Goal: Information Seeking & Learning: Learn about a topic

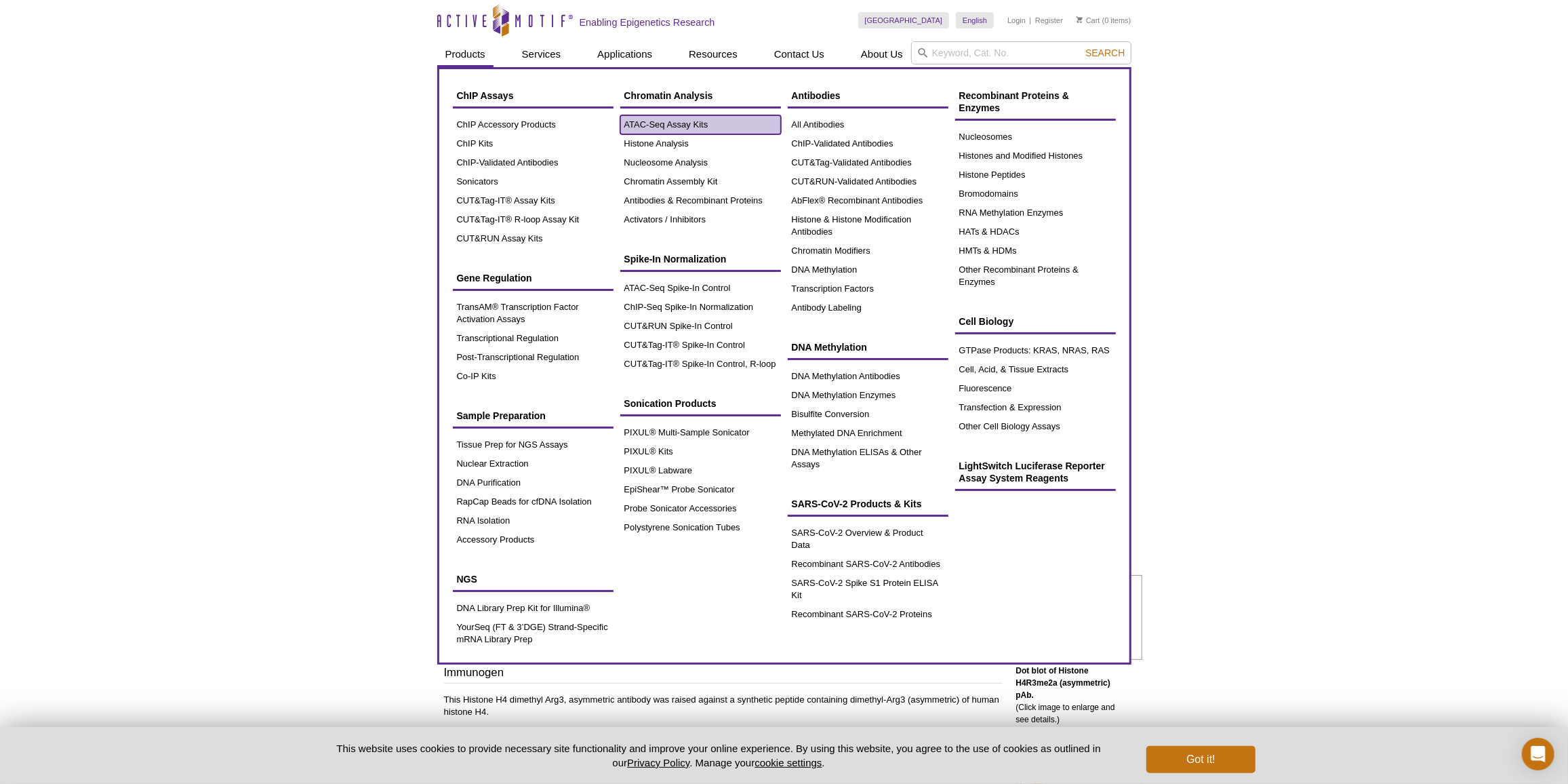
click at [674, 131] on link "ATAC-Seq Assay Kits" at bounding box center [700, 125] width 160 height 19
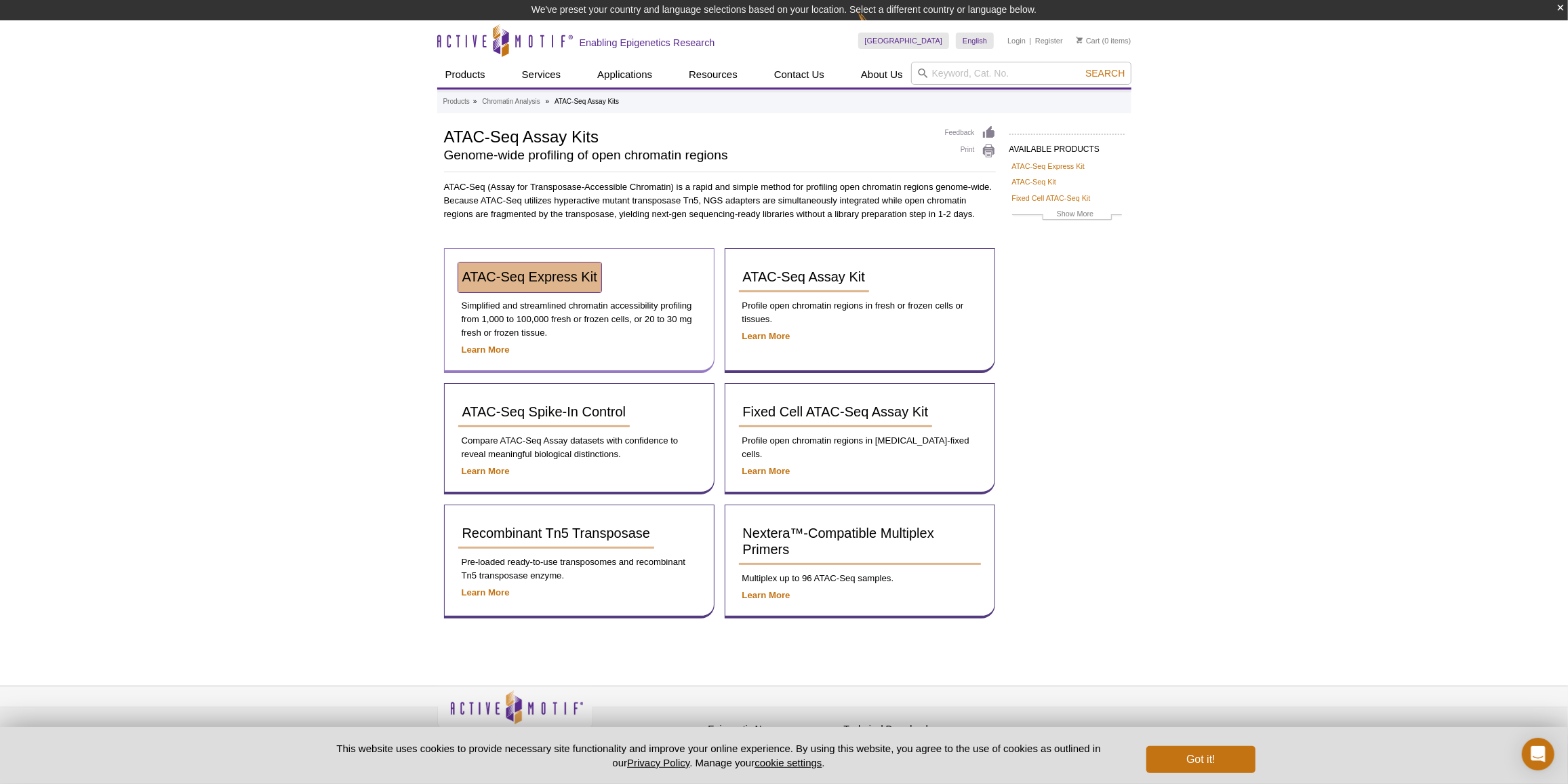
click at [533, 286] on link "ATAC-Seq Express Kit" at bounding box center [530, 277] width 143 height 30
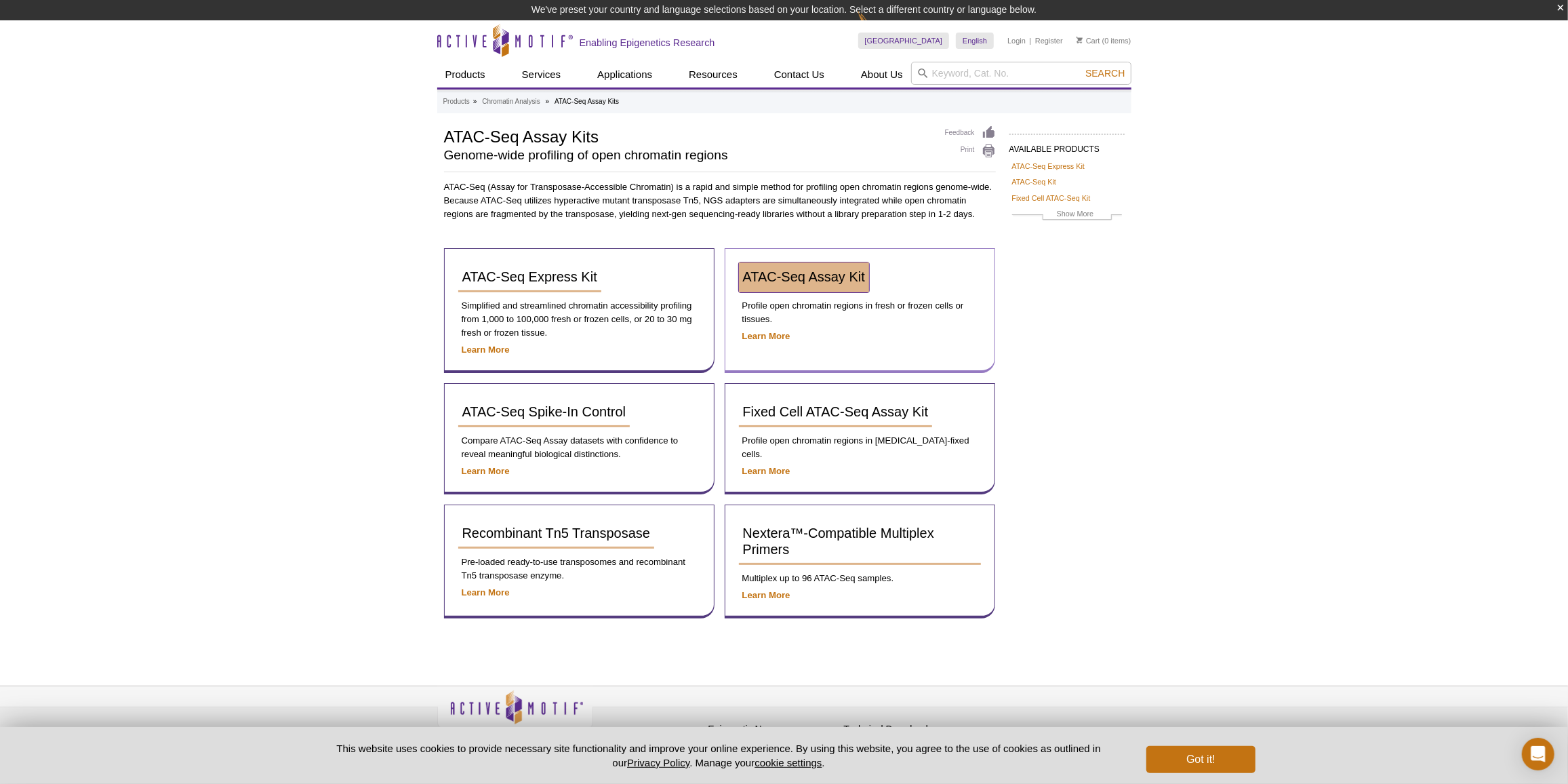
click at [812, 288] on link "ATAC-Seq Assay Kit" at bounding box center [804, 277] width 130 height 30
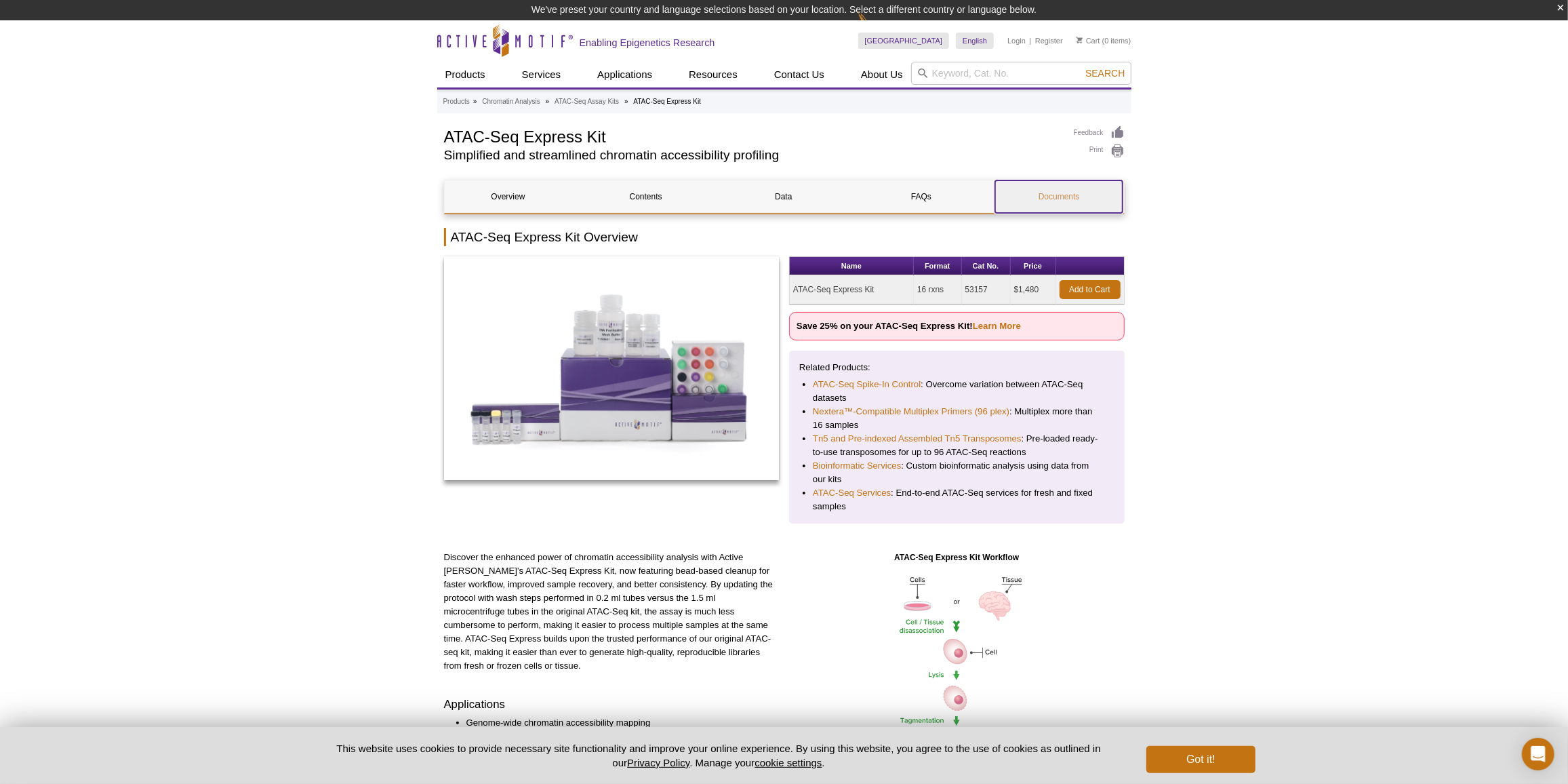
click at [1079, 197] on link "Documents" at bounding box center [1058, 197] width 128 height 33
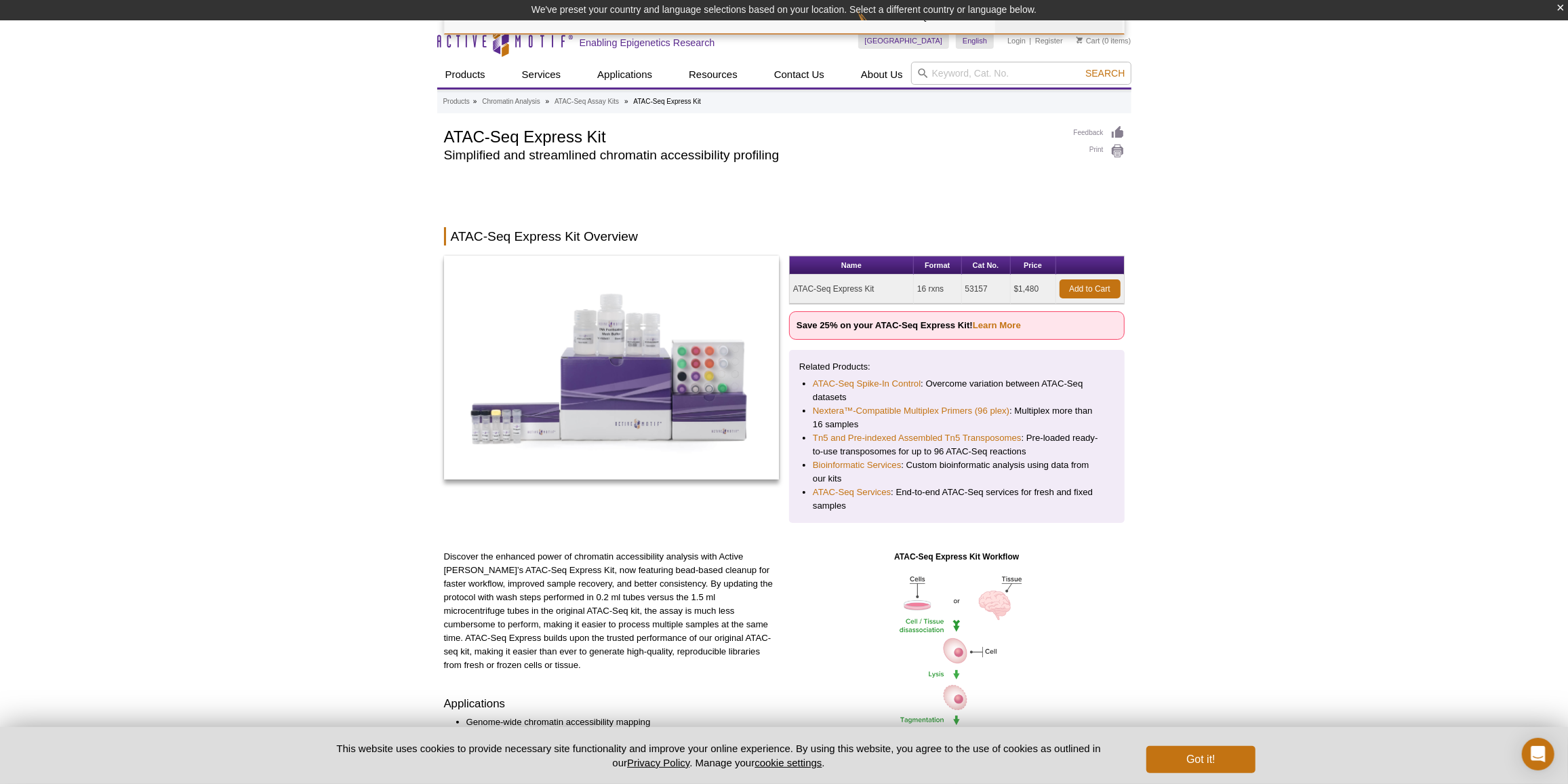
scroll to position [2356, 0]
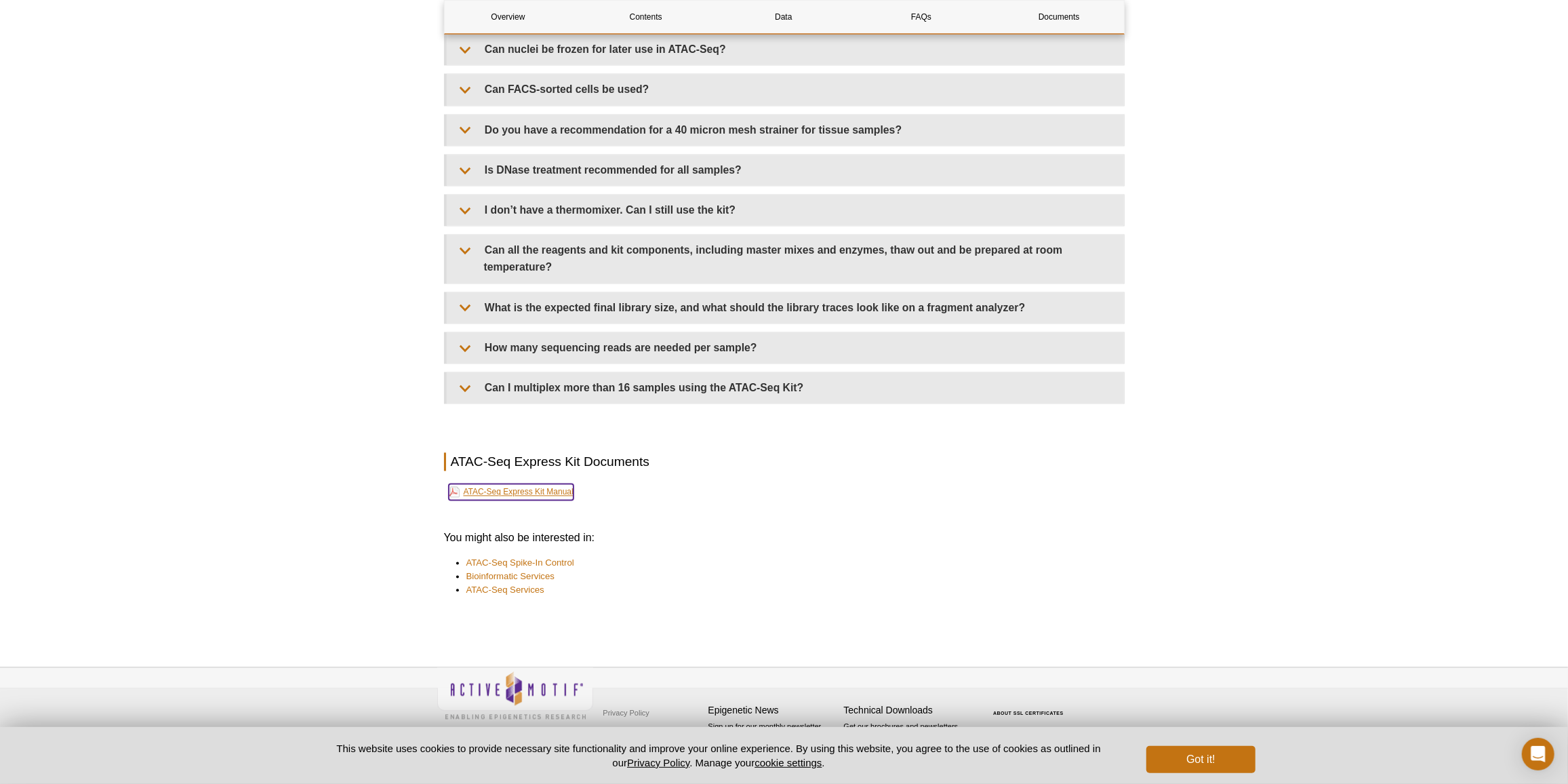
click at [550, 490] on link "ATAC-Seq Express Kit Manual" at bounding box center [511, 491] width 125 height 16
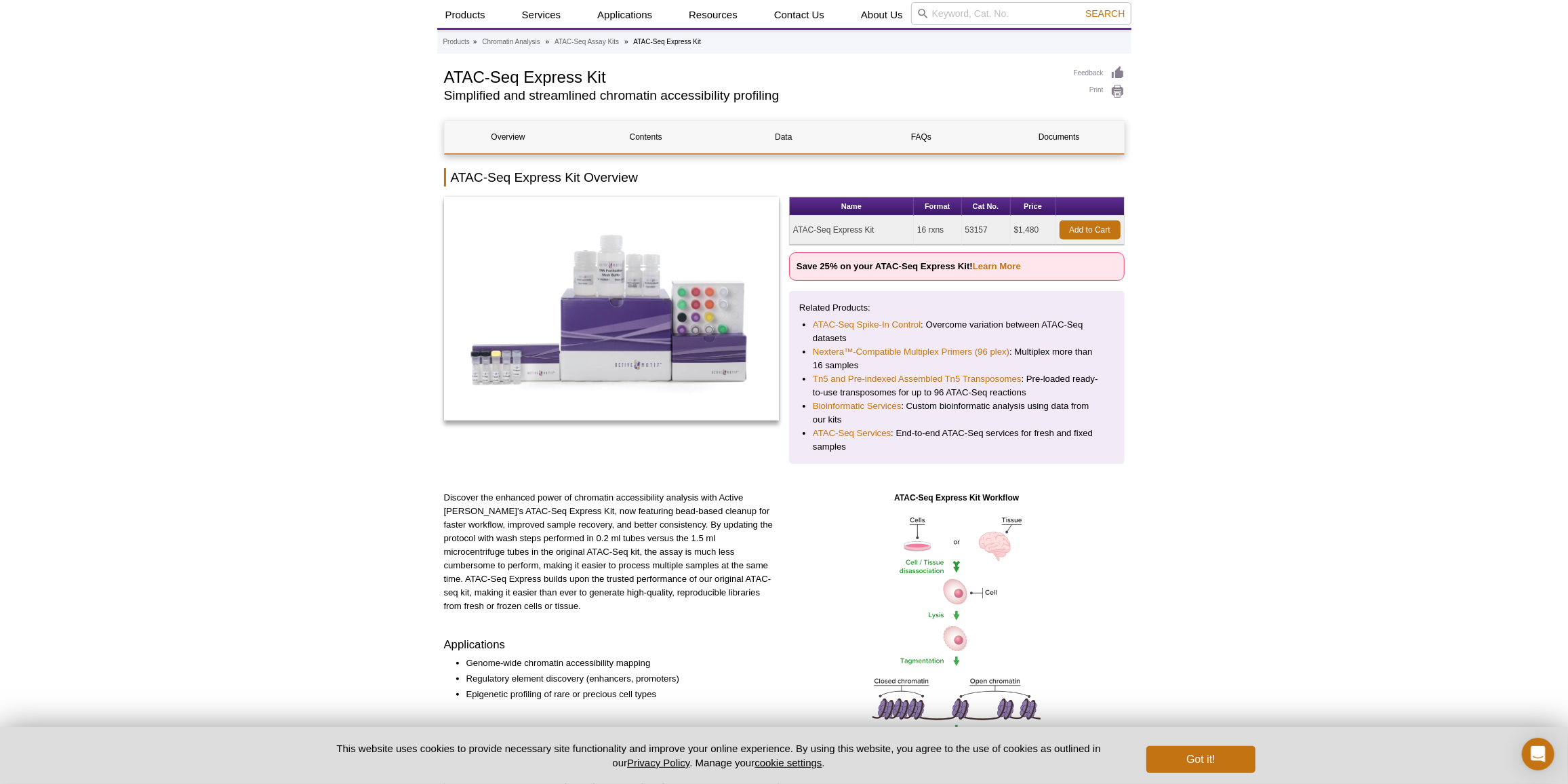
scroll to position [0, 0]
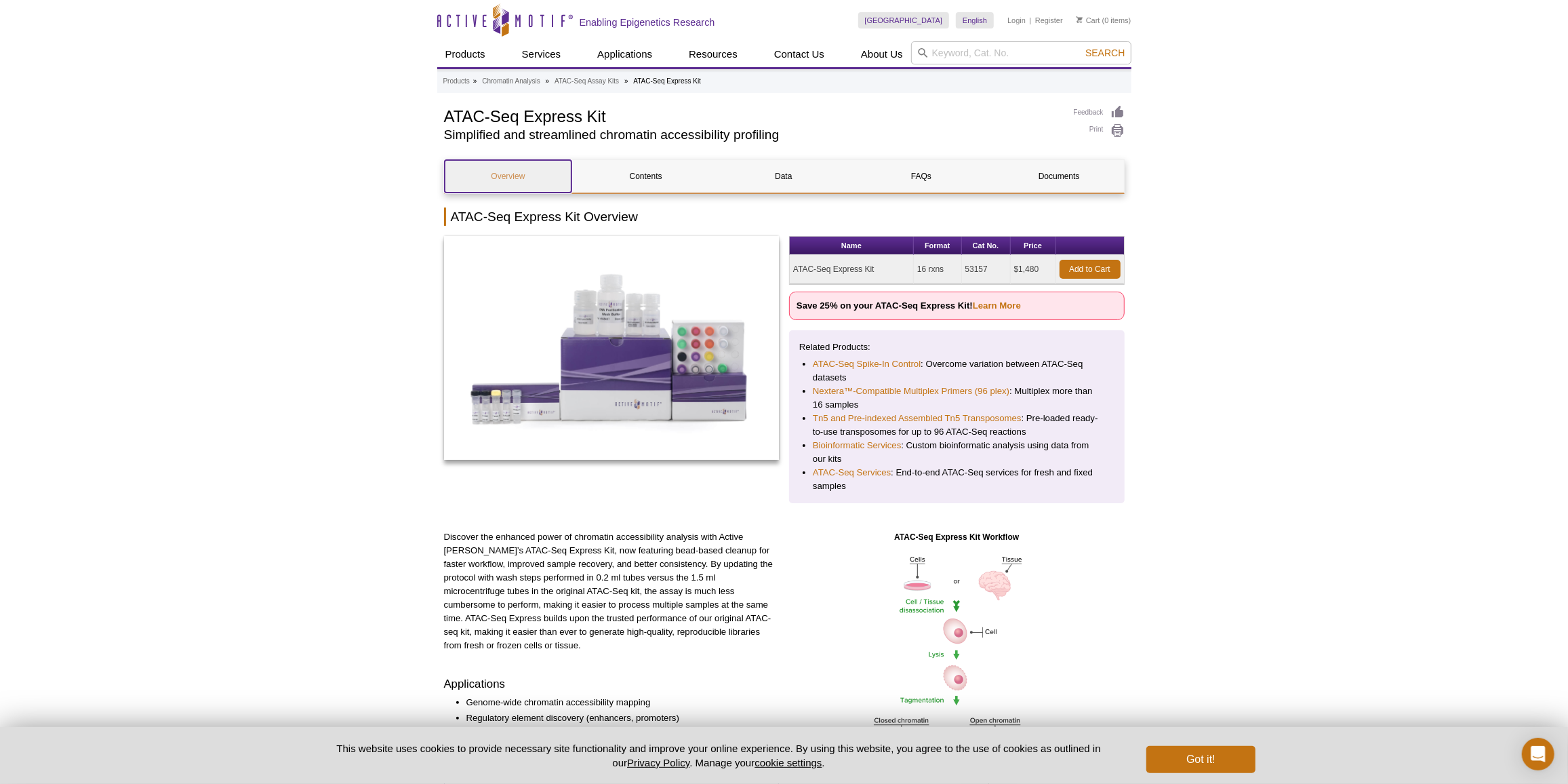
click at [520, 174] on link "Overview" at bounding box center [508, 176] width 128 height 33
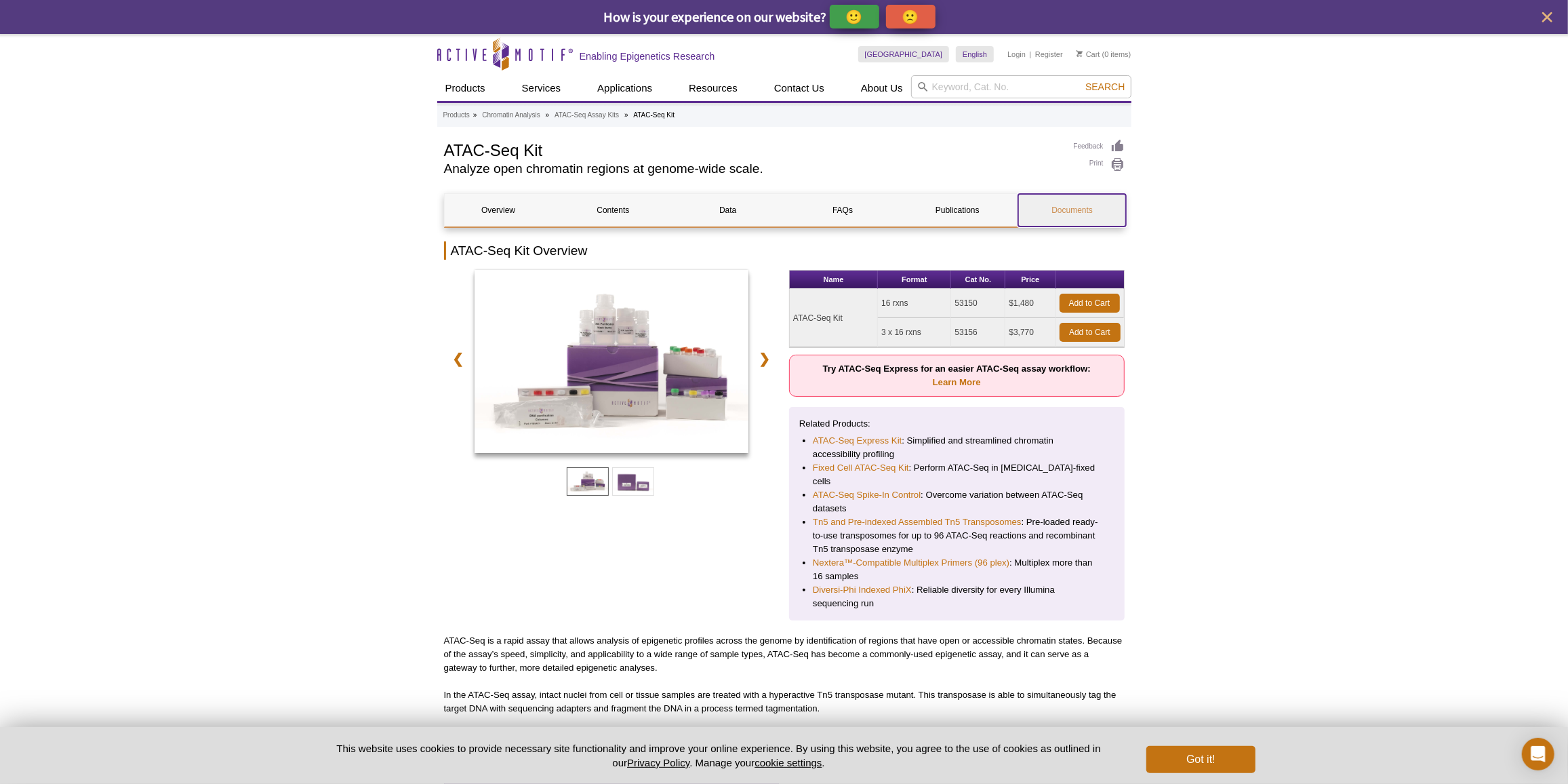
click at [1089, 197] on link "Documents" at bounding box center [1072, 210] width 108 height 33
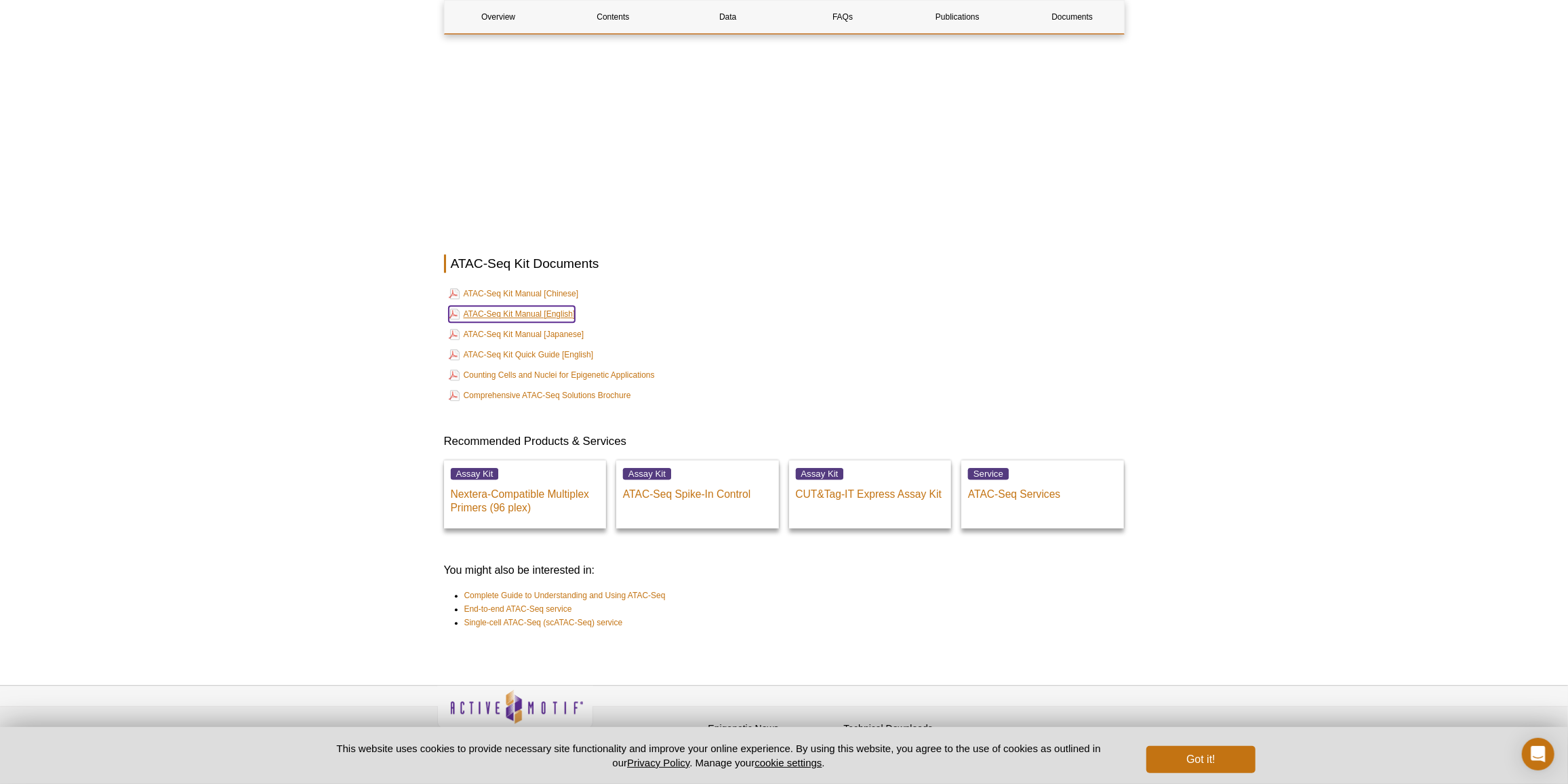
click at [557, 306] on link "ATAC-Seq Kit Manual [English]" at bounding box center [512, 314] width 127 height 16
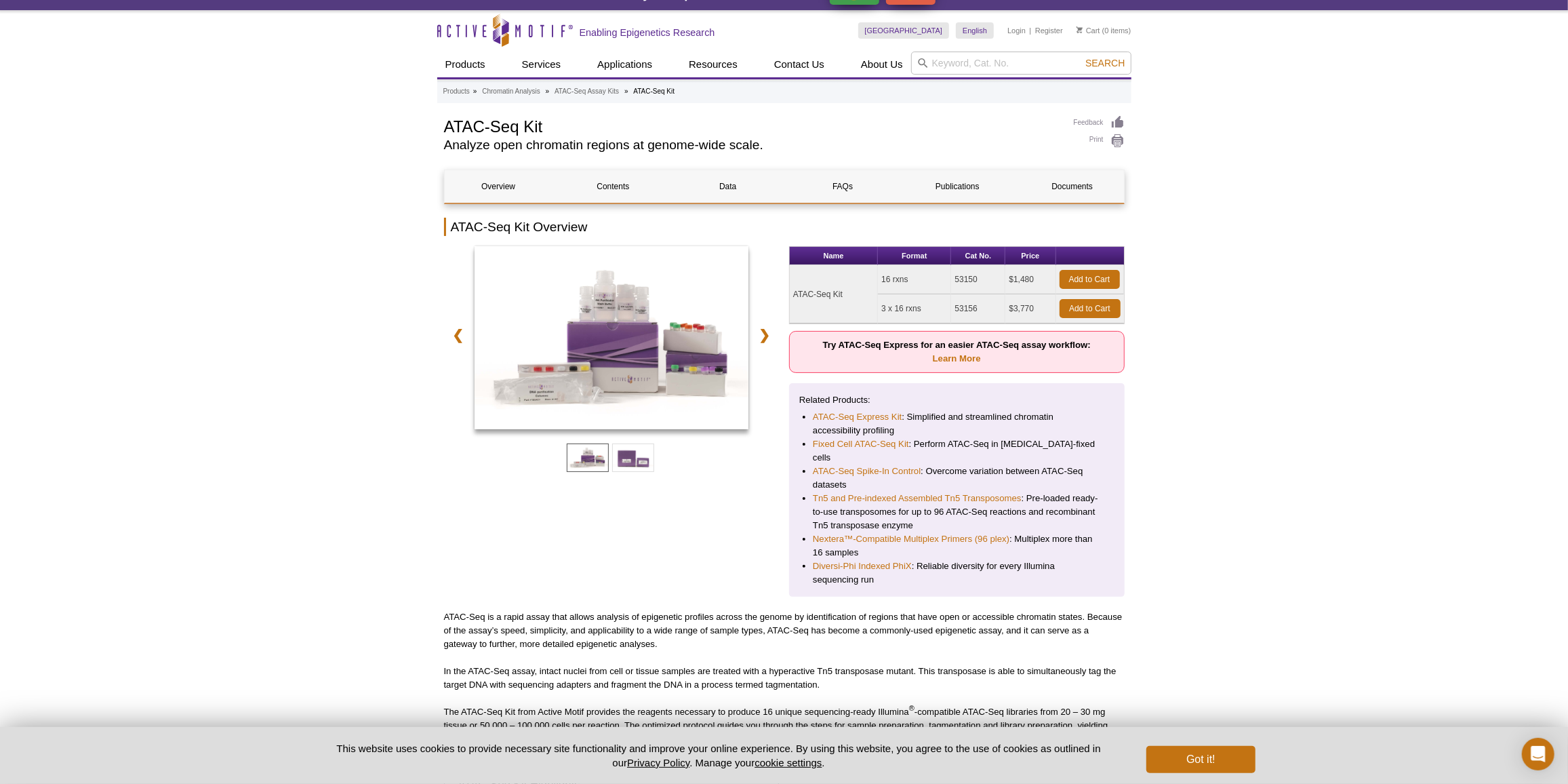
scroll to position [0, 0]
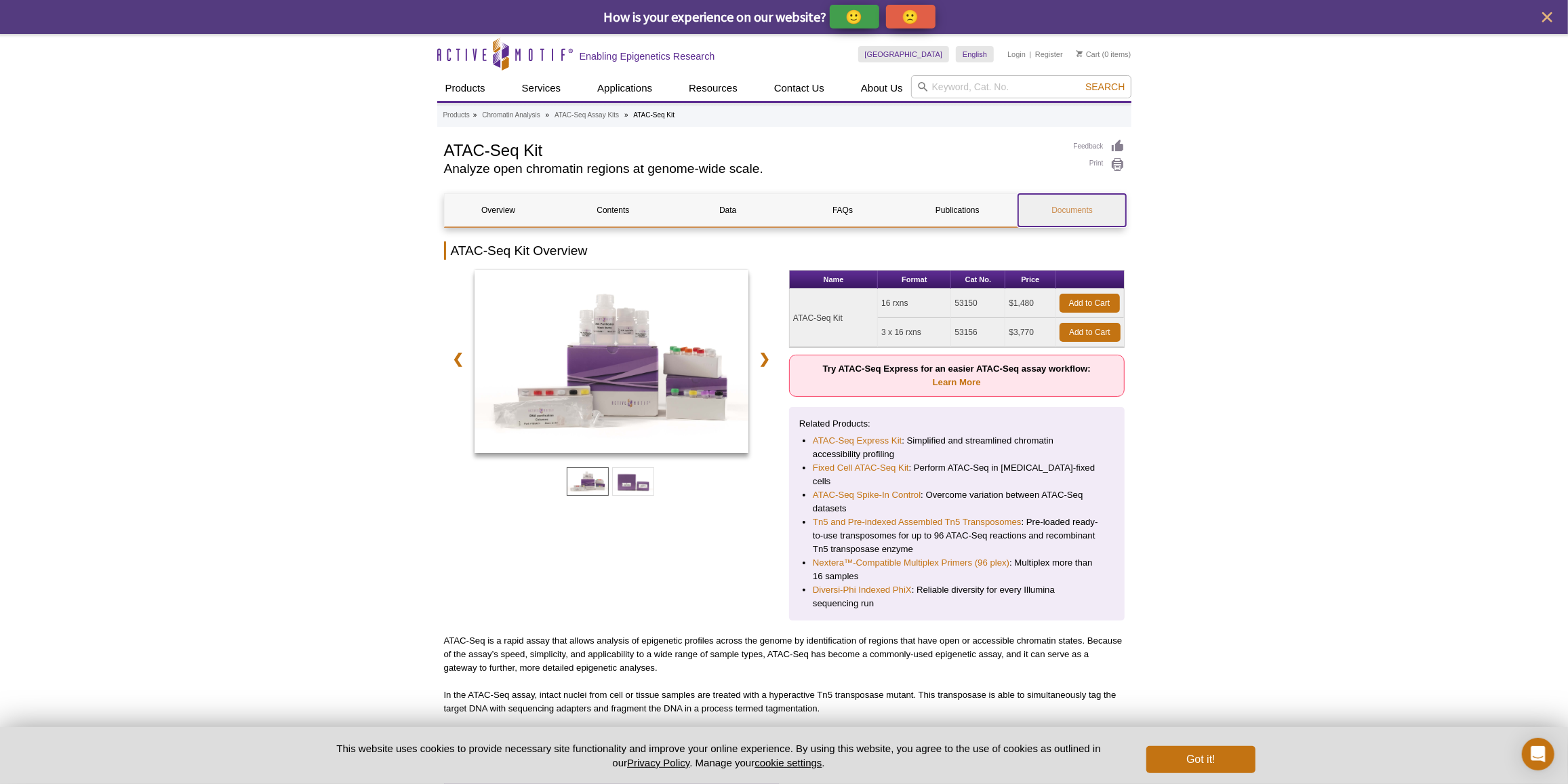
click at [1070, 222] on link "Documents" at bounding box center [1072, 210] width 108 height 33
click at [472, 203] on link "Overview" at bounding box center [498, 210] width 108 height 33
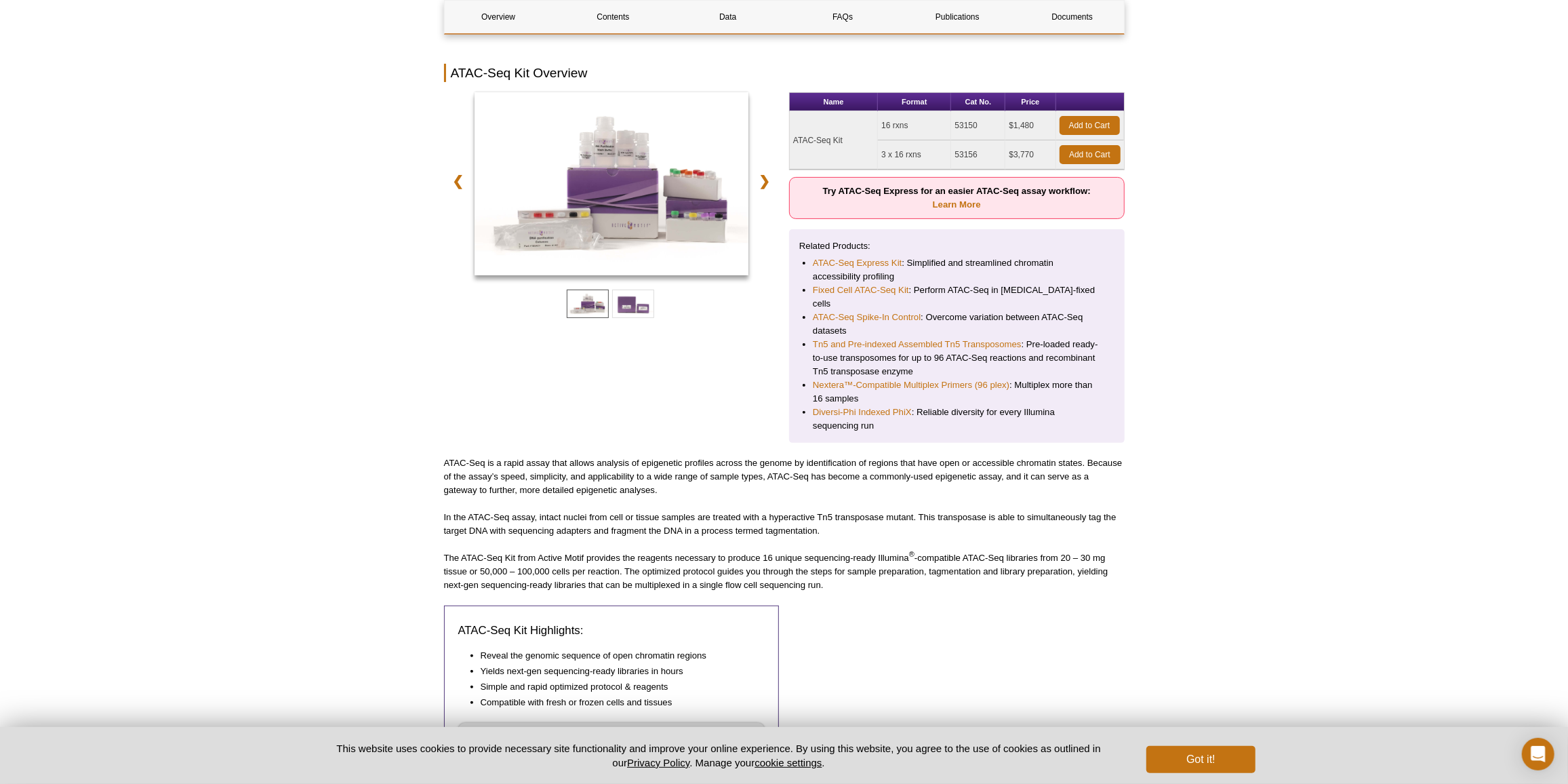
scroll to position [164, 0]
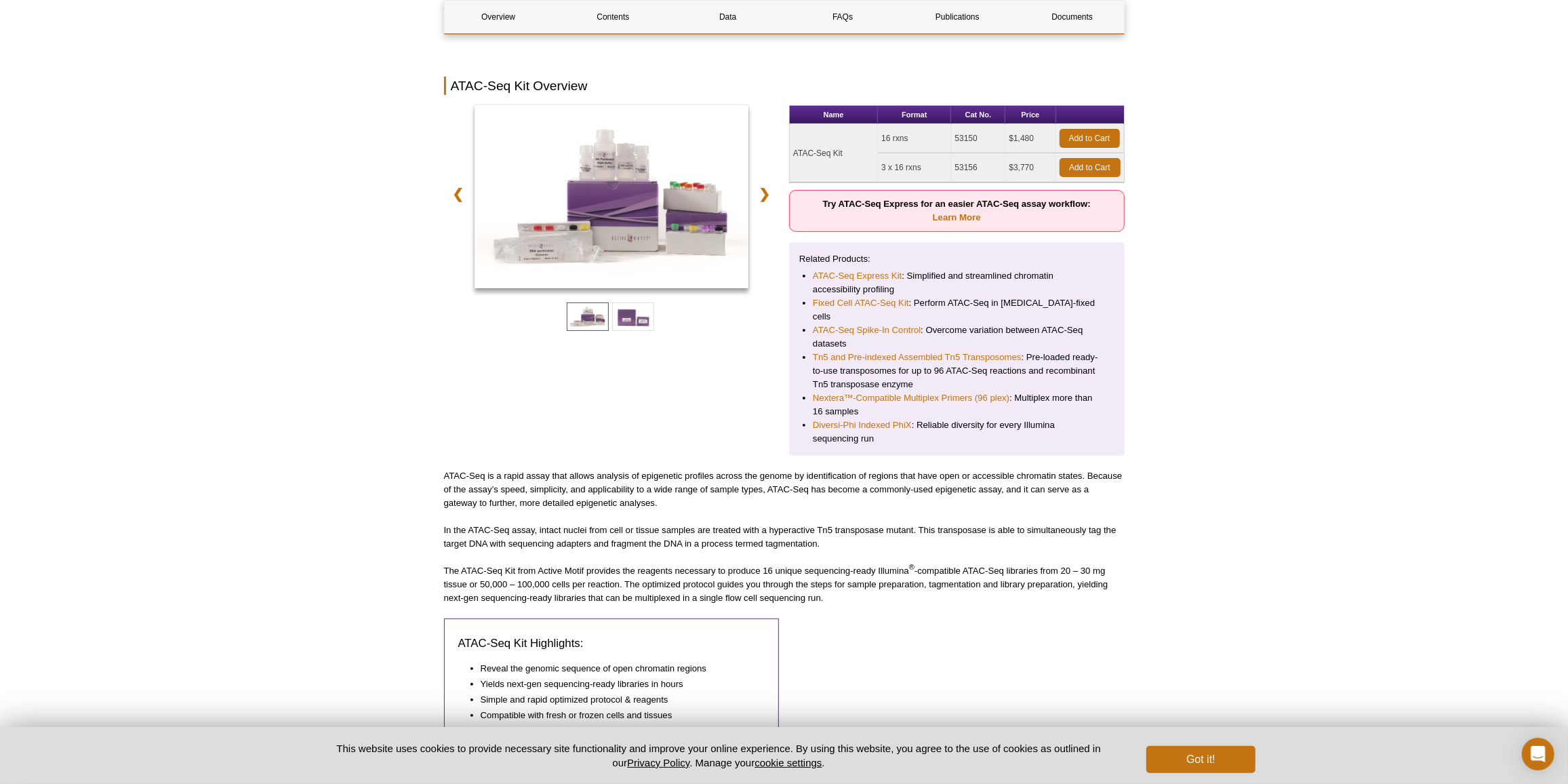
click at [974, 133] on td "53150" at bounding box center [978, 138] width 54 height 29
copy td "53150"
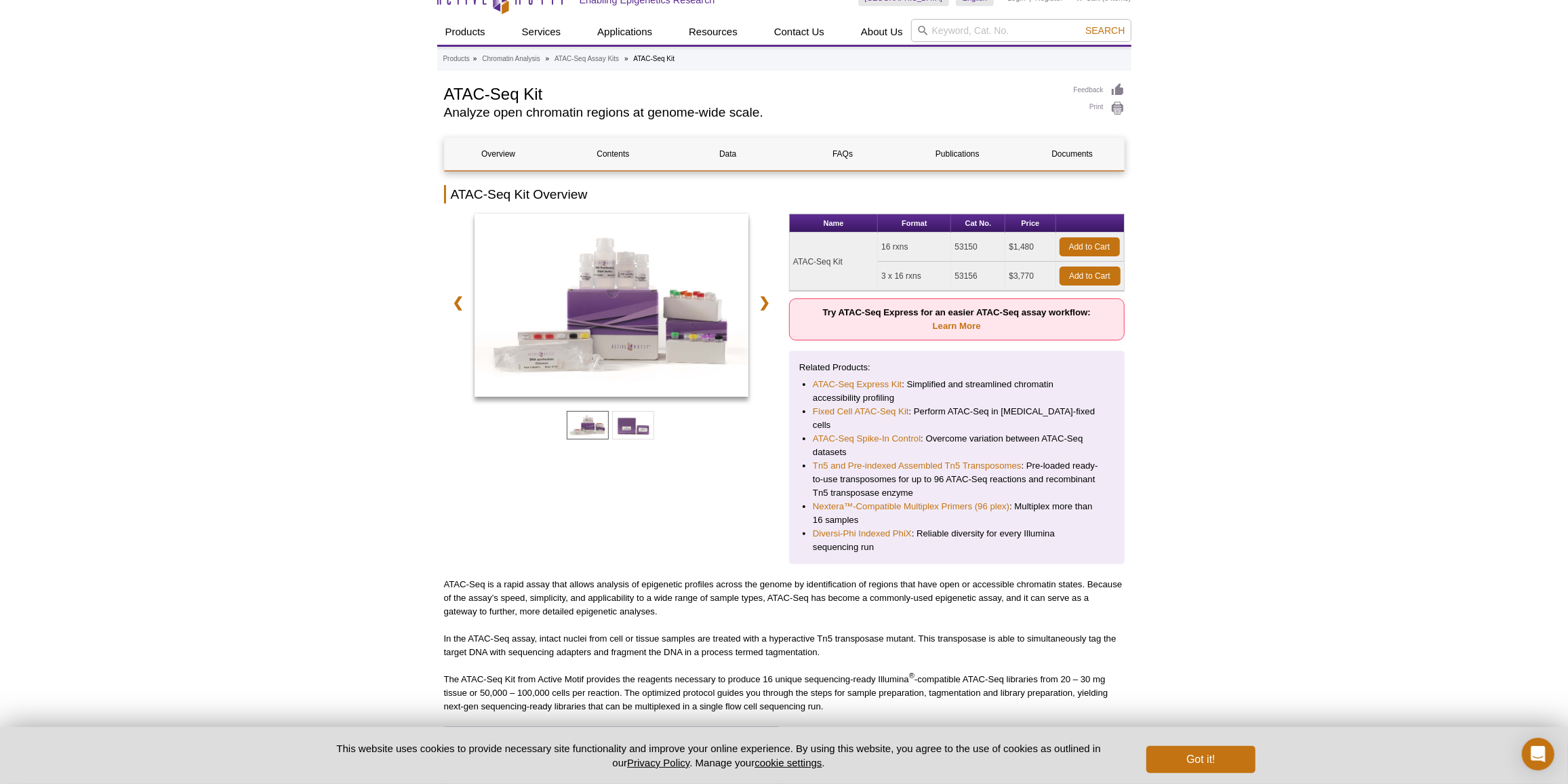
scroll to position [0, 0]
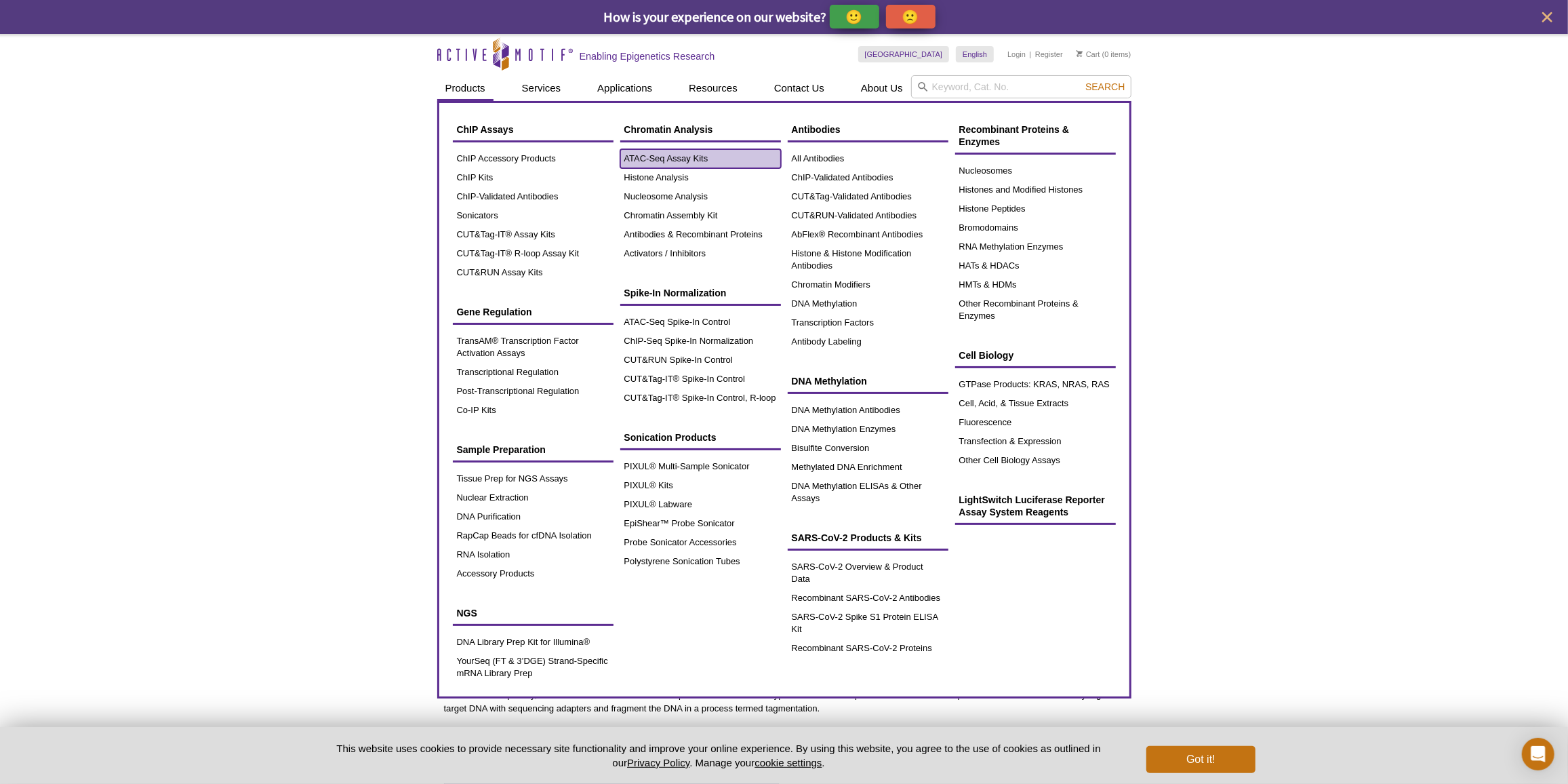
click at [654, 158] on link "ATAC-Seq Assay Kits" at bounding box center [700, 158] width 160 height 19
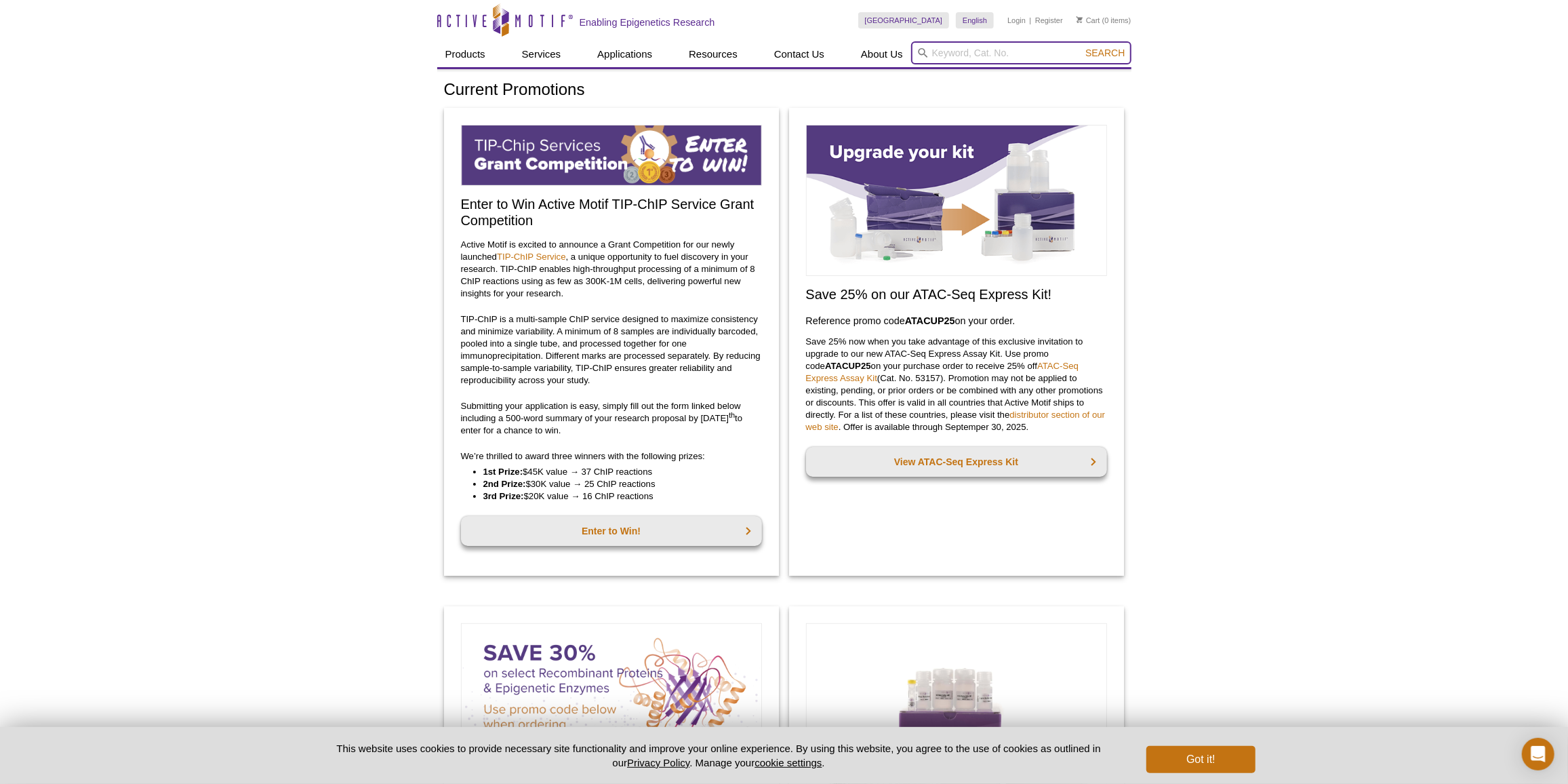
click at [942, 47] on input "search" at bounding box center [1021, 53] width 220 height 23
type input "library QC"
click at [1081, 47] on button "Search" at bounding box center [1105, 53] width 48 height 12
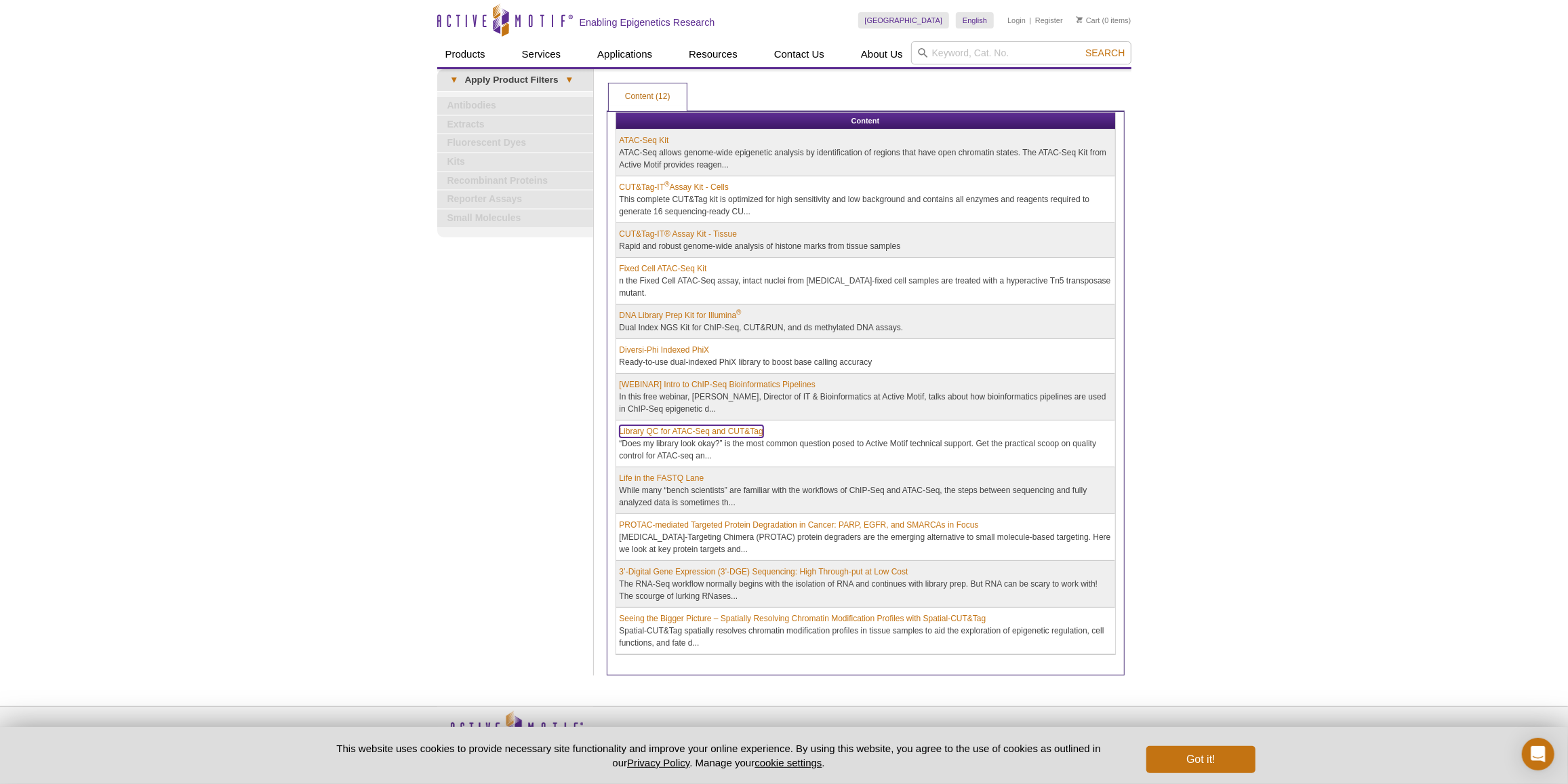
click at [693, 433] on link "Library QC for ATAC-Seq and CUT&Tag" at bounding box center [691, 430] width 144 height 12
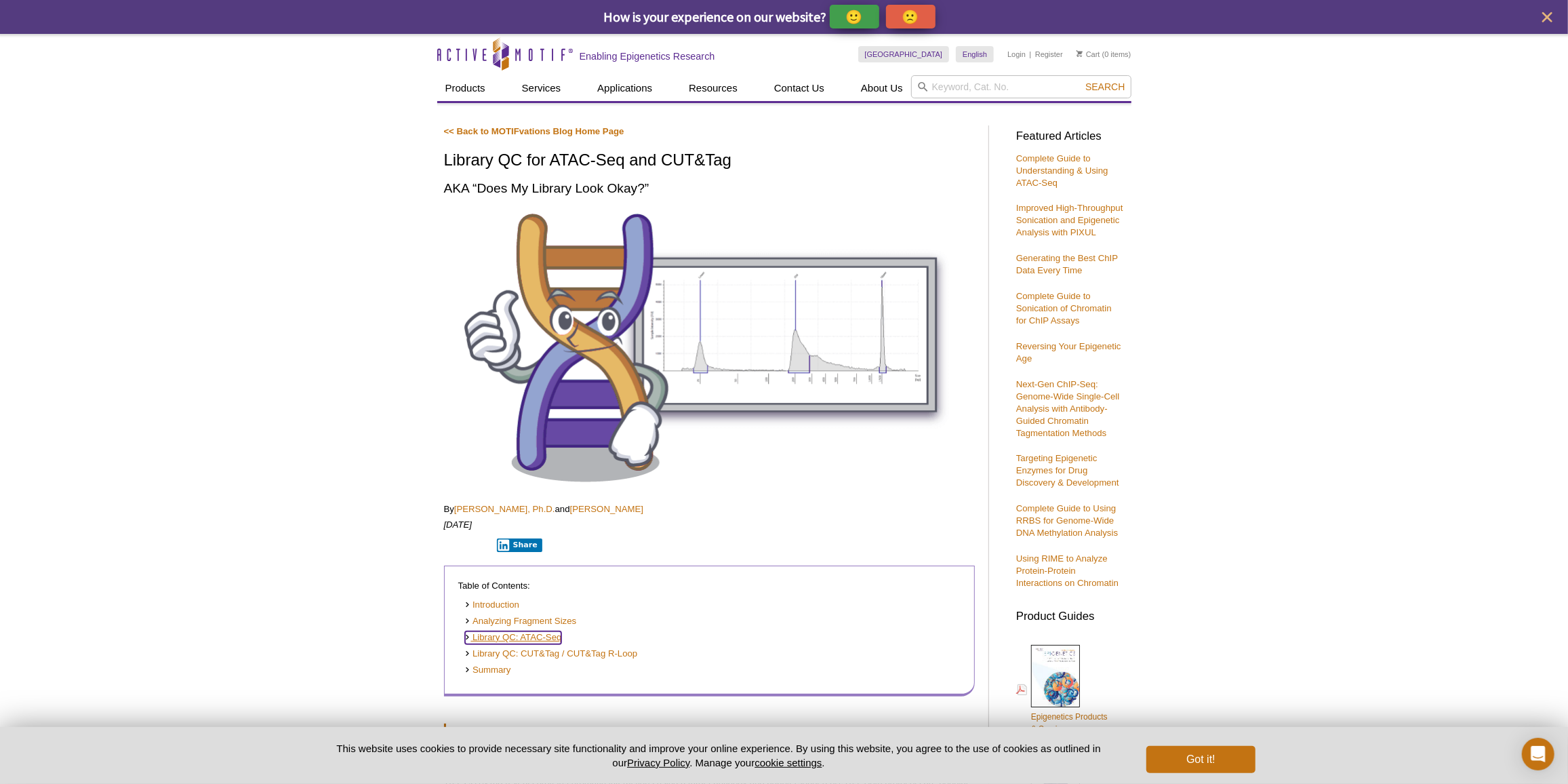
click at [553, 644] on link "Library QC: ATAC-Seq" at bounding box center [513, 638] width 97 height 13
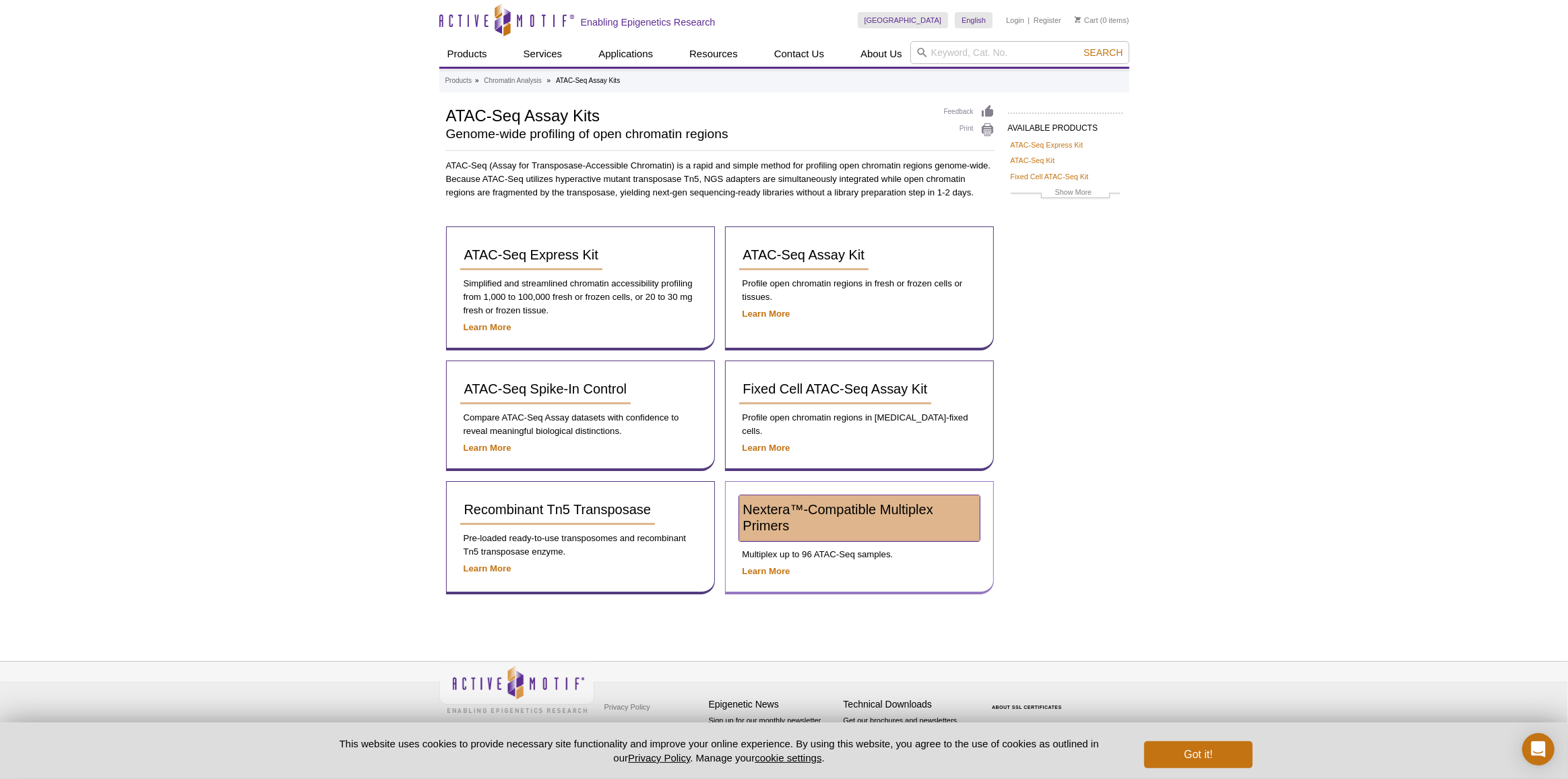
click at [823, 522] on link "Nextera™-Compatible Multiplex Primers" at bounding box center [859, 518] width 241 height 46
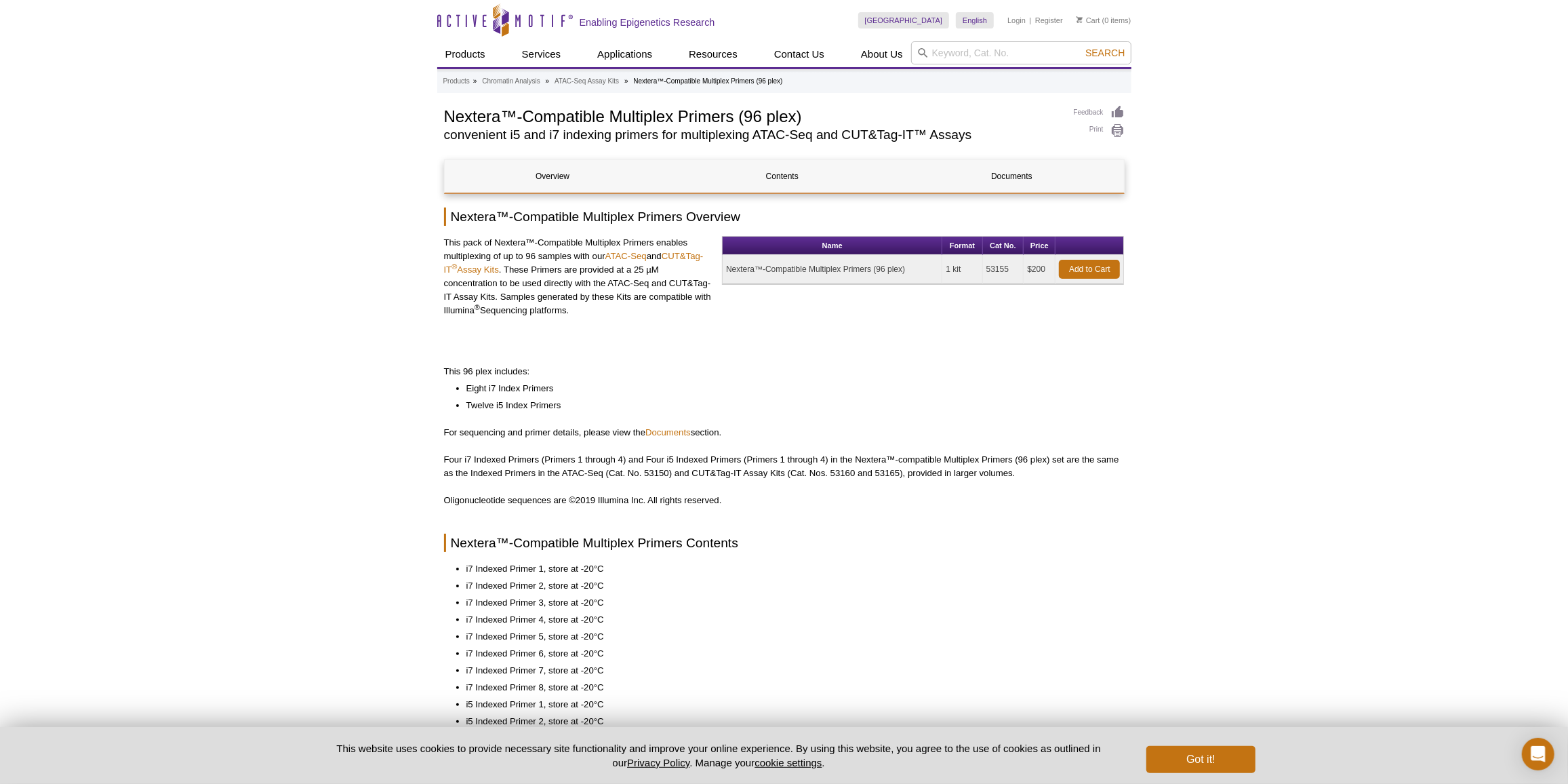
drag, startPoint x: 728, startPoint y: 267, endPoint x: 908, endPoint y: 277, distance: 180.3
click at [908, 277] on td "Nextera™-Compatible Multiplex Primers (96 plex)" at bounding box center [832, 269] width 220 height 29
copy td "Nextera™-Compatible Multiplex Primers (96 plex)"
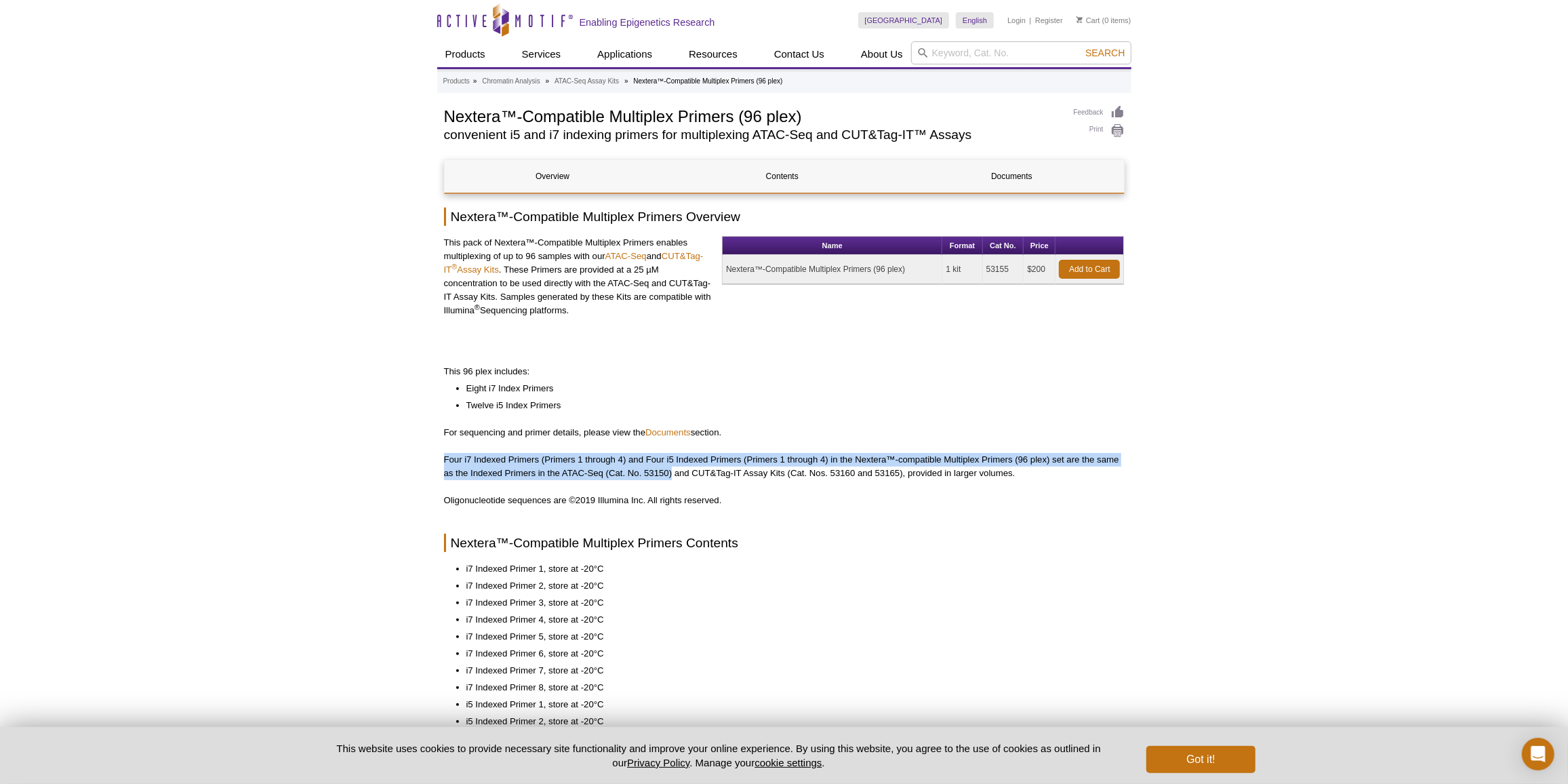
drag, startPoint x: 440, startPoint y: 455, endPoint x: 669, endPoint y: 476, distance: 230.0
click at [671, 475] on div "AVAILABLE PRODUCTS ATAC-Seq Express Kit ATAC-Seq Kit Fixed Cell ATAC-Seq Kit Re…" at bounding box center [784, 659] width 694 height 1108
copy p "Four i7 Indexed Primers (Primers 1 through 4) and Four i5 Indexed Primers (Prim…"
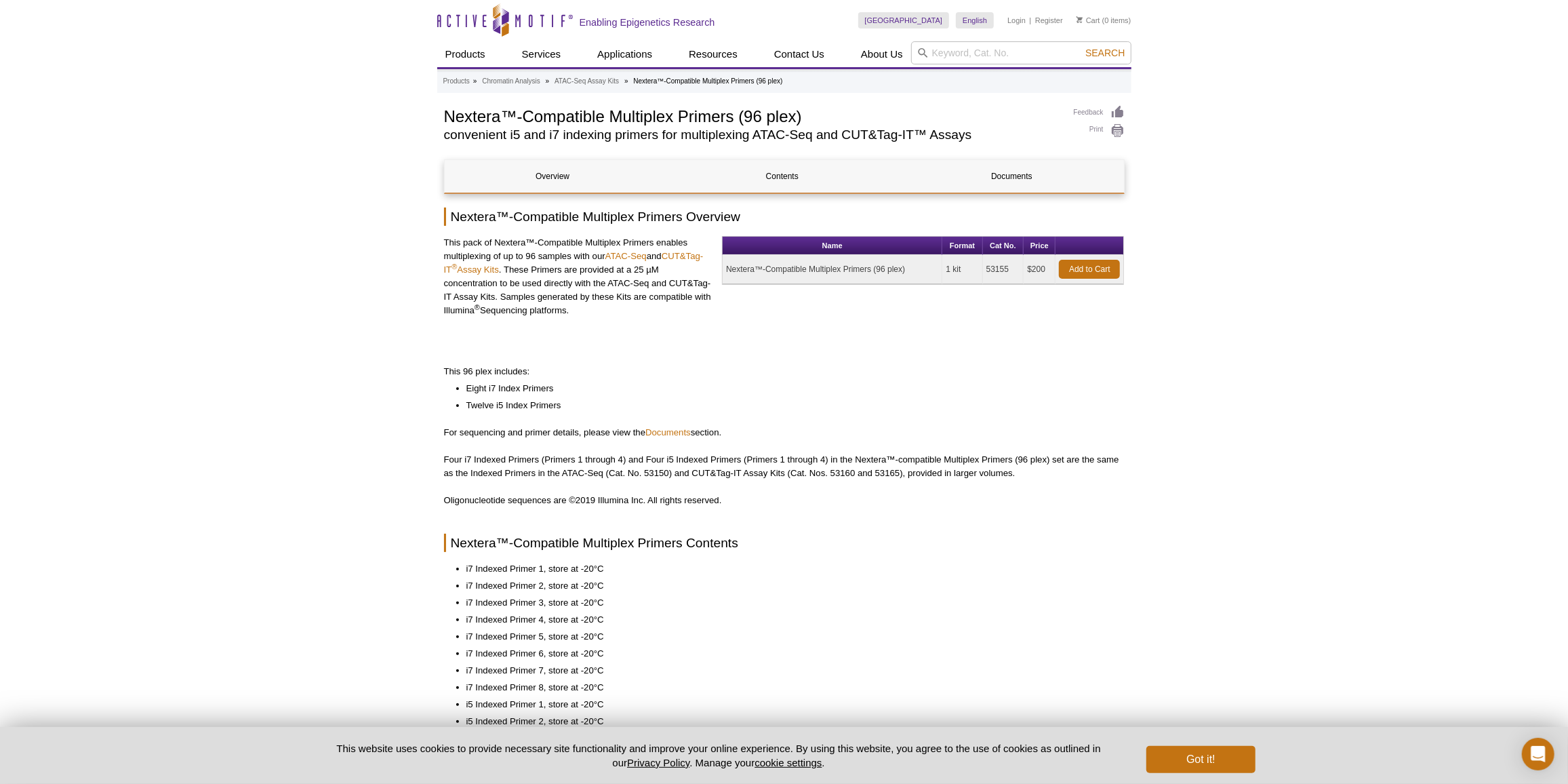
click at [939, 41] on div "United States Australia Austria Belgium Brazil Canada China Czech Republic Denm…" at bounding box center [994, 21] width 273 height 41
click at [939, 46] on input "search" at bounding box center [1021, 53] width 220 height 23
paste input "40026"
click at [1009, 88] on li "40026 – Histone Purification Mini" at bounding box center [979, 93] width 135 height 19
type input "40026 – Histone Purification Mini"
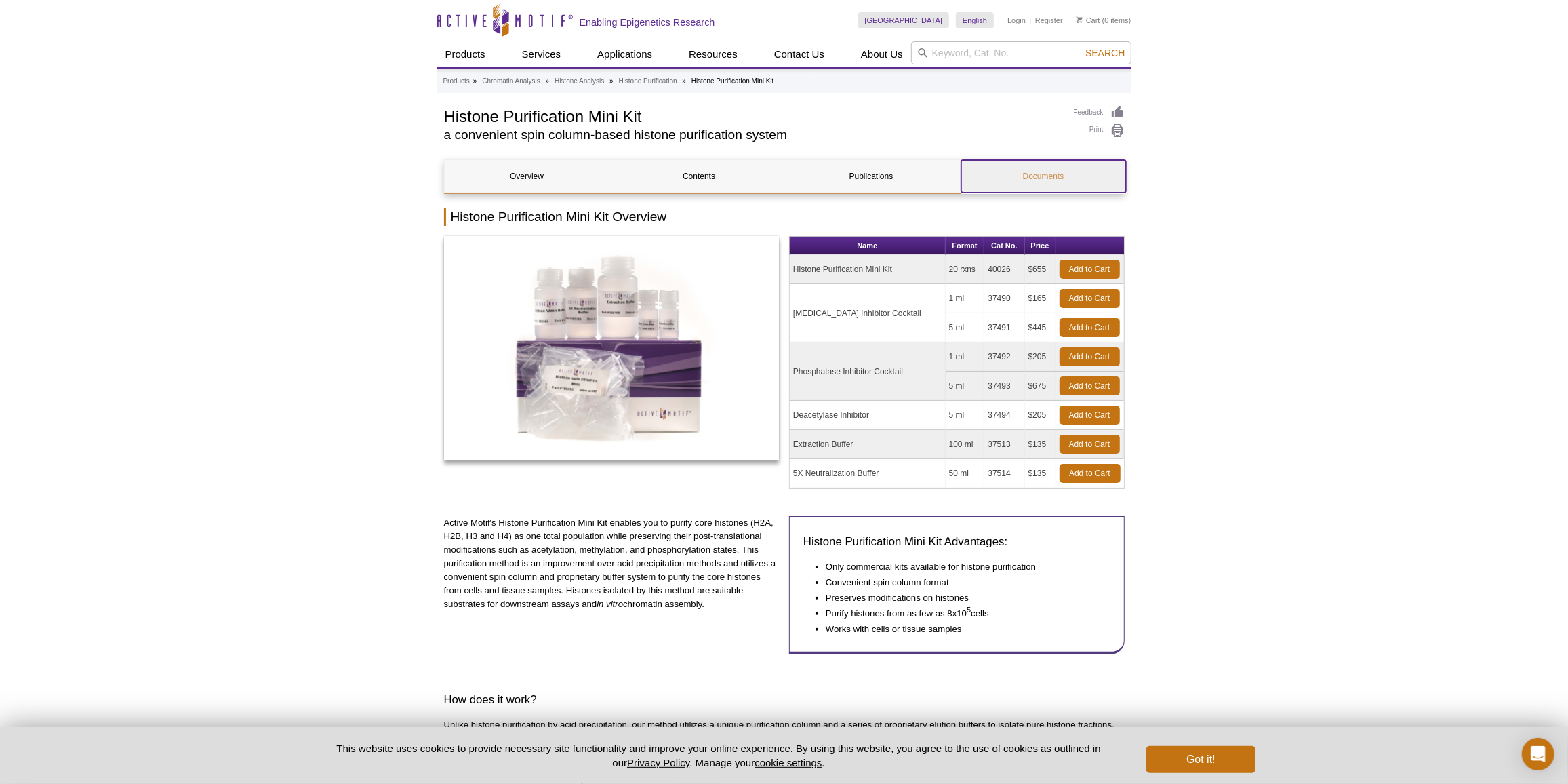
click at [1085, 172] on link "Documents" at bounding box center [1043, 176] width 165 height 33
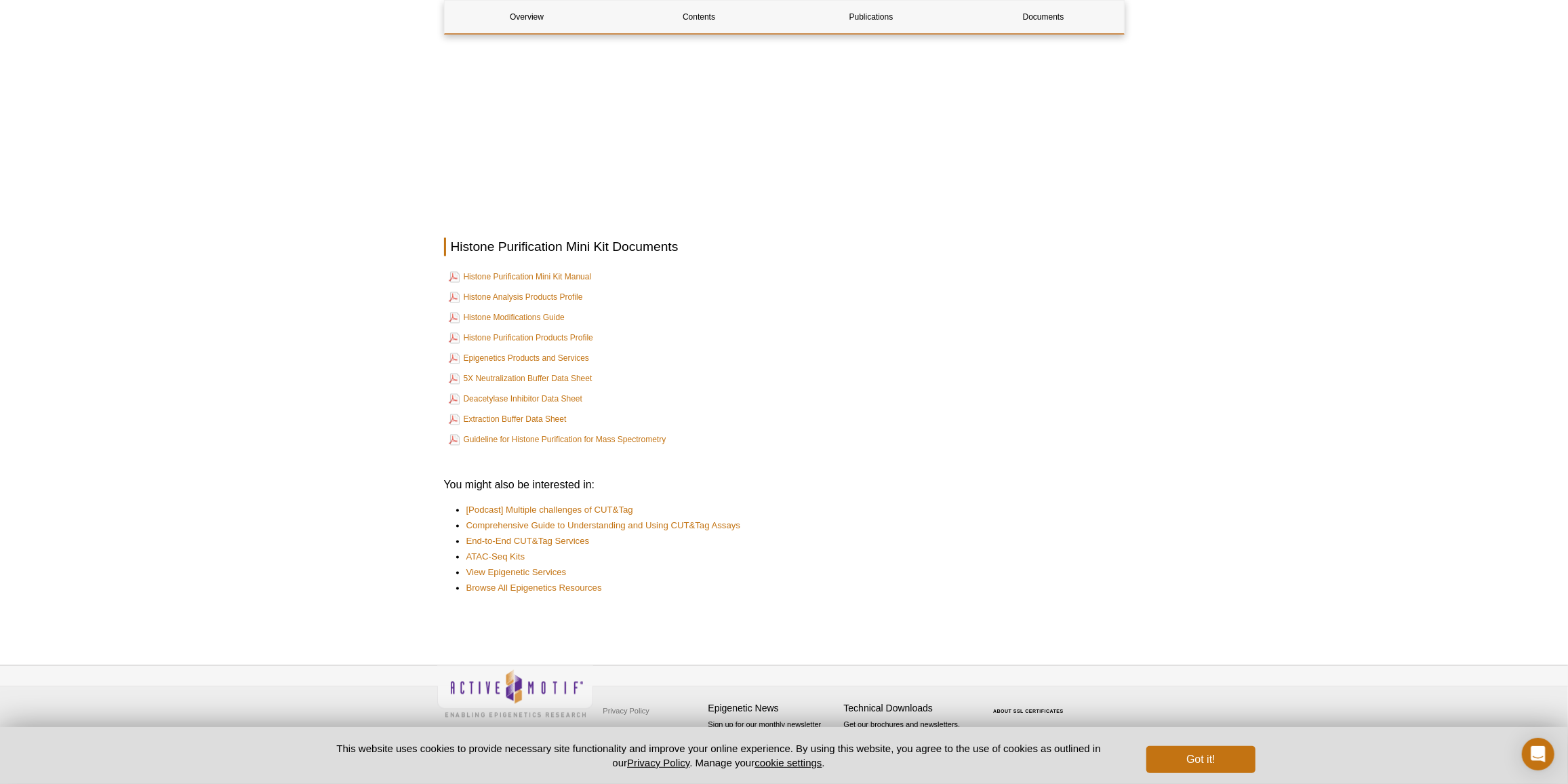
scroll to position [2311, 0]
click at [580, 284] on link "Histone Purification Mini Kit Manual" at bounding box center [520, 279] width 143 height 16
